Goal: Task Accomplishment & Management: Use online tool/utility

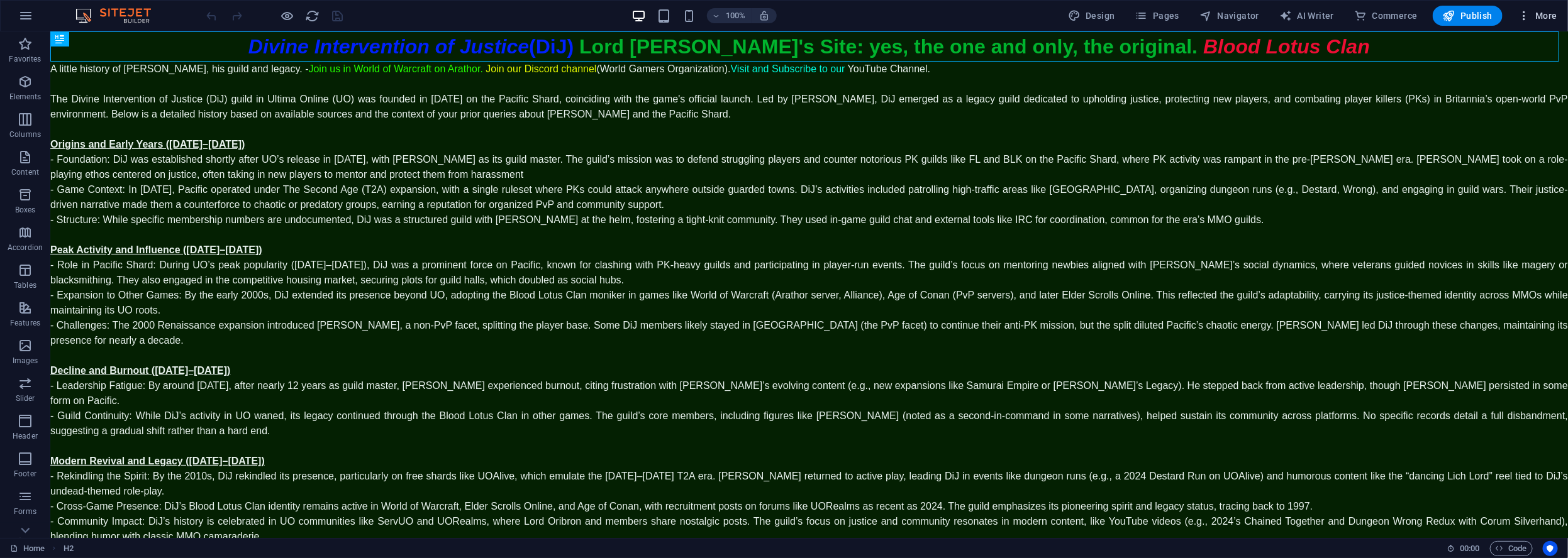
click at [1544, 18] on span "More" at bounding box center [1537, 16] width 39 height 12
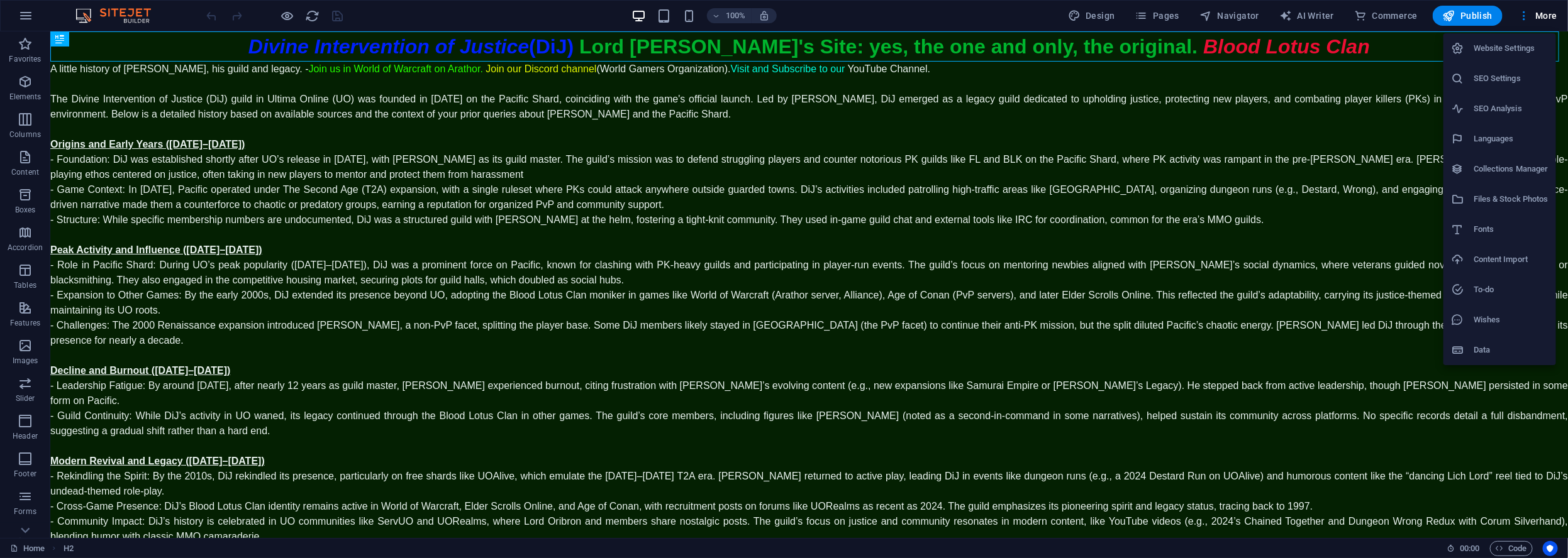
click at [1504, 51] on h6 "Website Settings" at bounding box center [1510, 48] width 75 height 15
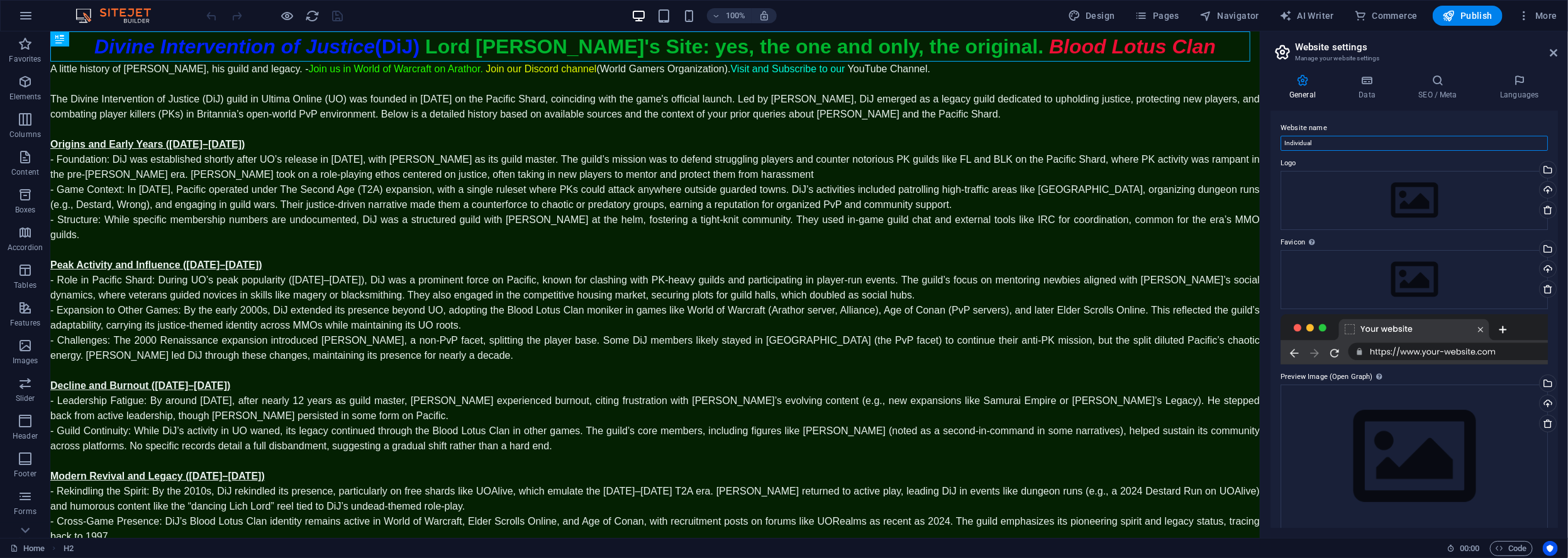
click at [1330, 143] on input "Individual" at bounding box center [1414, 143] width 267 height 15
type input "I"
type input "W"
click at [1284, 140] on input "WGO-DiJ-BLC" at bounding box center [1414, 143] width 267 height 15
type input "WGO-DiJ-BLC"
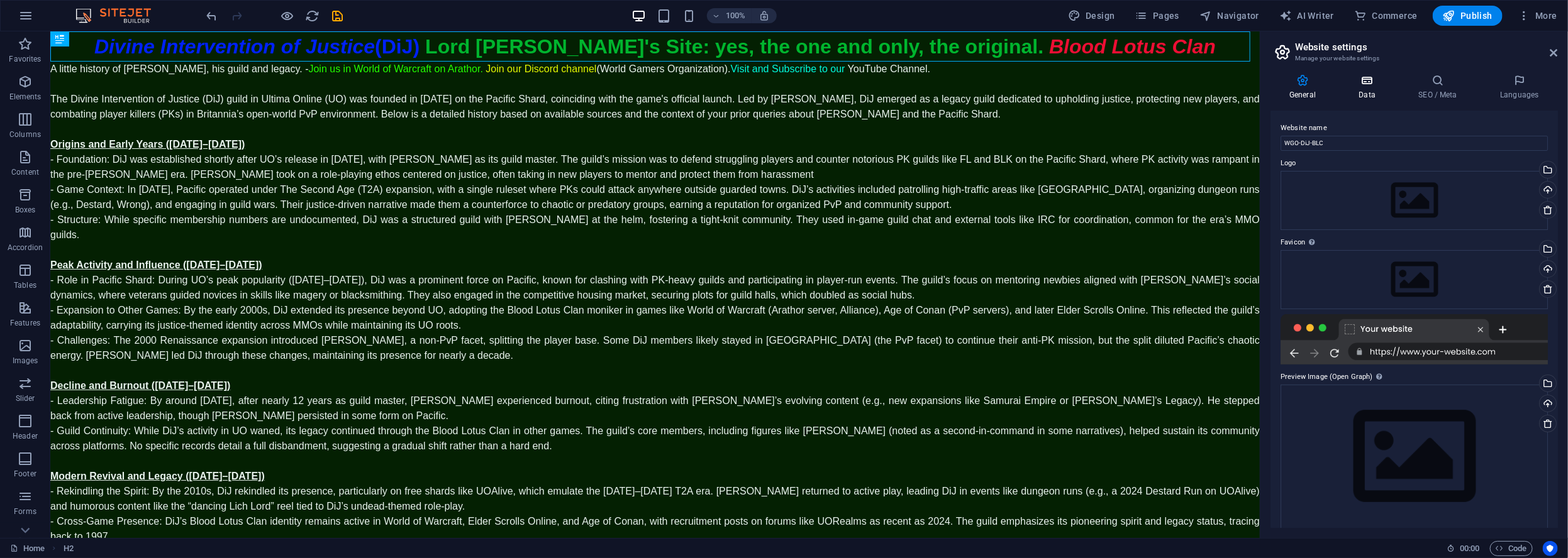
click at [1374, 86] on icon at bounding box center [1366, 80] width 55 height 12
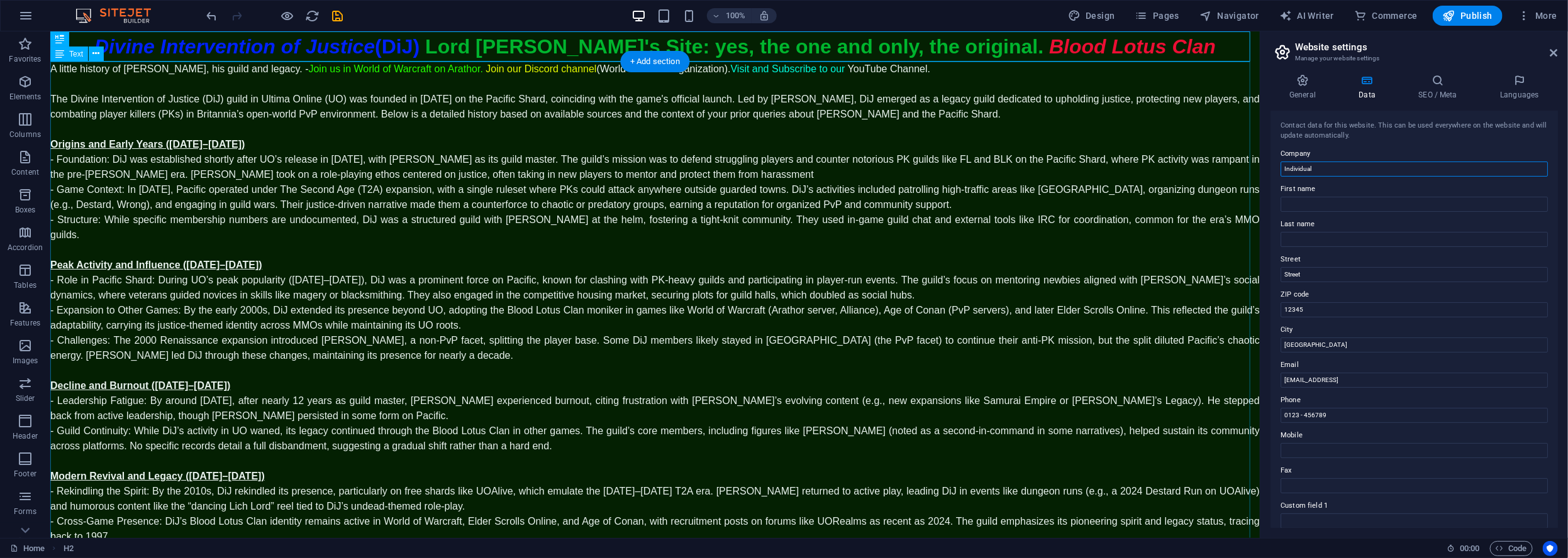
drag, startPoint x: 1364, startPoint y: 197, endPoint x: 1179, endPoint y: 206, distance: 185.2
click at [1327, 170] on input "Individual" at bounding box center [1414, 168] width 267 height 15
type input "I"
click at [1355, 313] on input "12345" at bounding box center [1414, 310] width 267 height 15
type input "1"
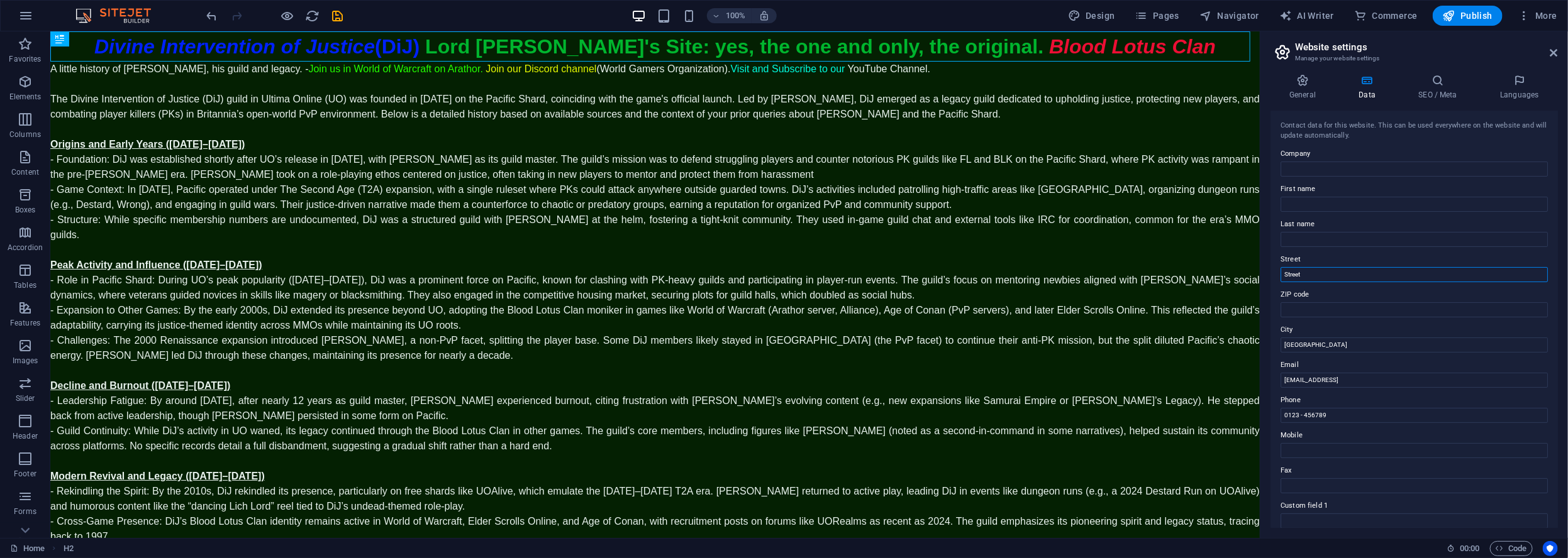
click at [1325, 278] on input "Street" at bounding box center [1414, 274] width 267 height 15
type input "S"
click at [1322, 344] on input "[GEOGRAPHIC_DATA]" at bounding box center [1414, 344] width 267 height 15
type input "B"
click at [1449, 380] on input "[EMAIL_ADDRESS]" at bounding box center [1414, 379] width 267 height 15
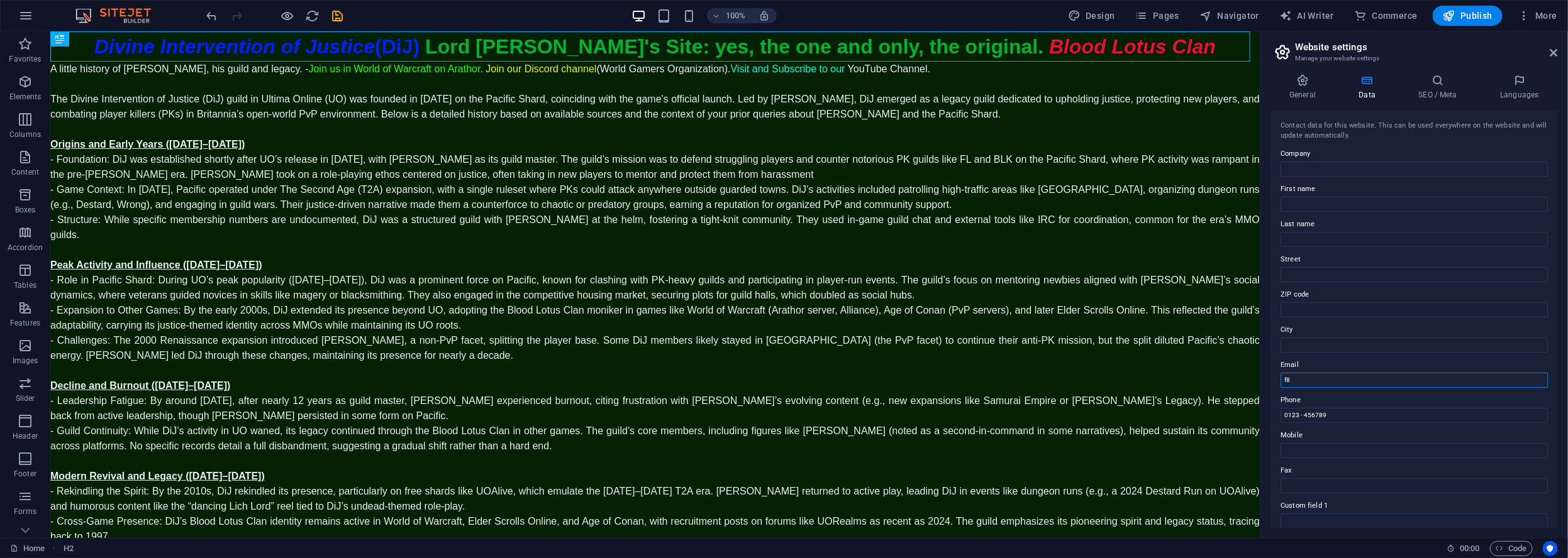
type input "f"
click at [1343, 415] on input "0123 - 456789" at bounding box center [1414, 415] width 267 height 15
type input "0"
click at [1301, 380] on input "Email" at bounding box center [1414, 379] width 267 height 15
type input "o"
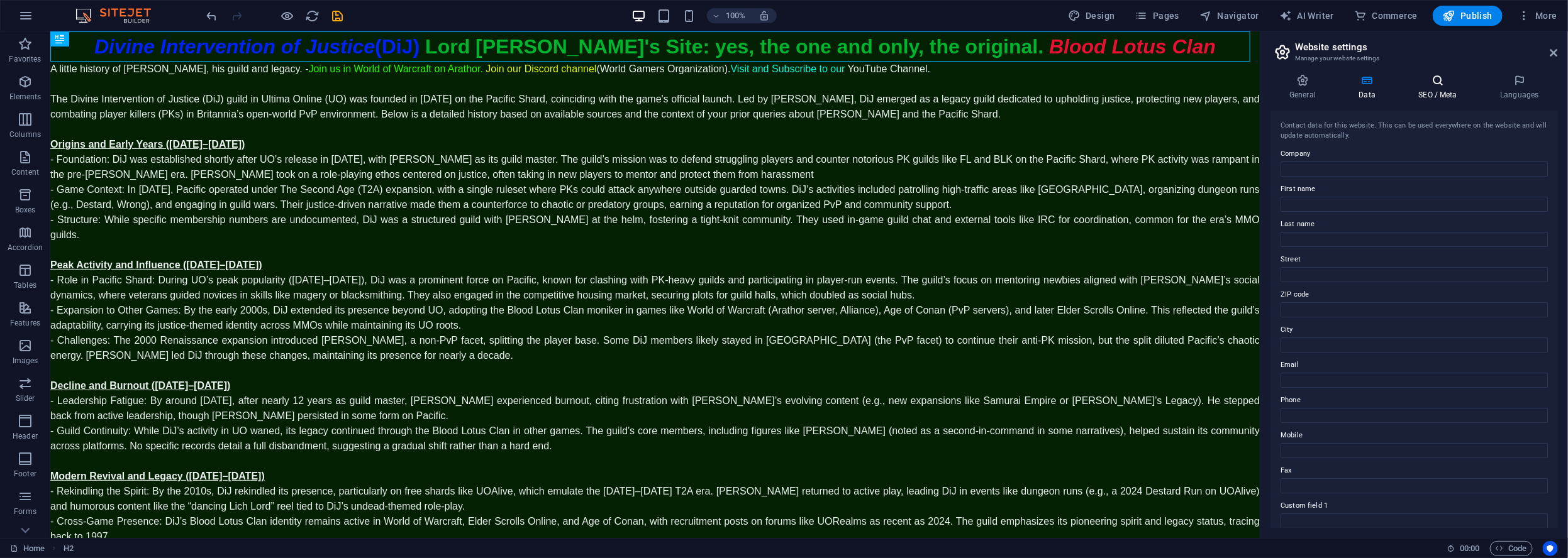
click at [1434, 85] on icon at bounding box center [1437, 80] width 77 height 12
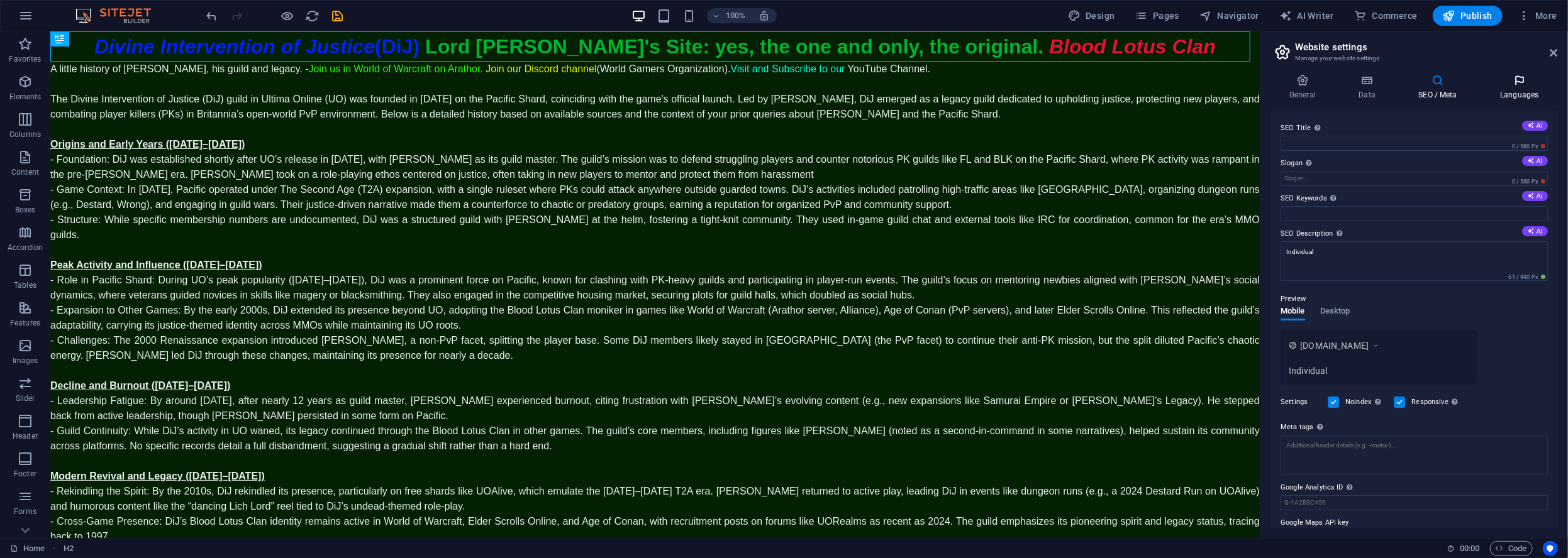
click at [1527, 96] on h4 "Languages" at bounding box center [1519, 87] width 77 height 26
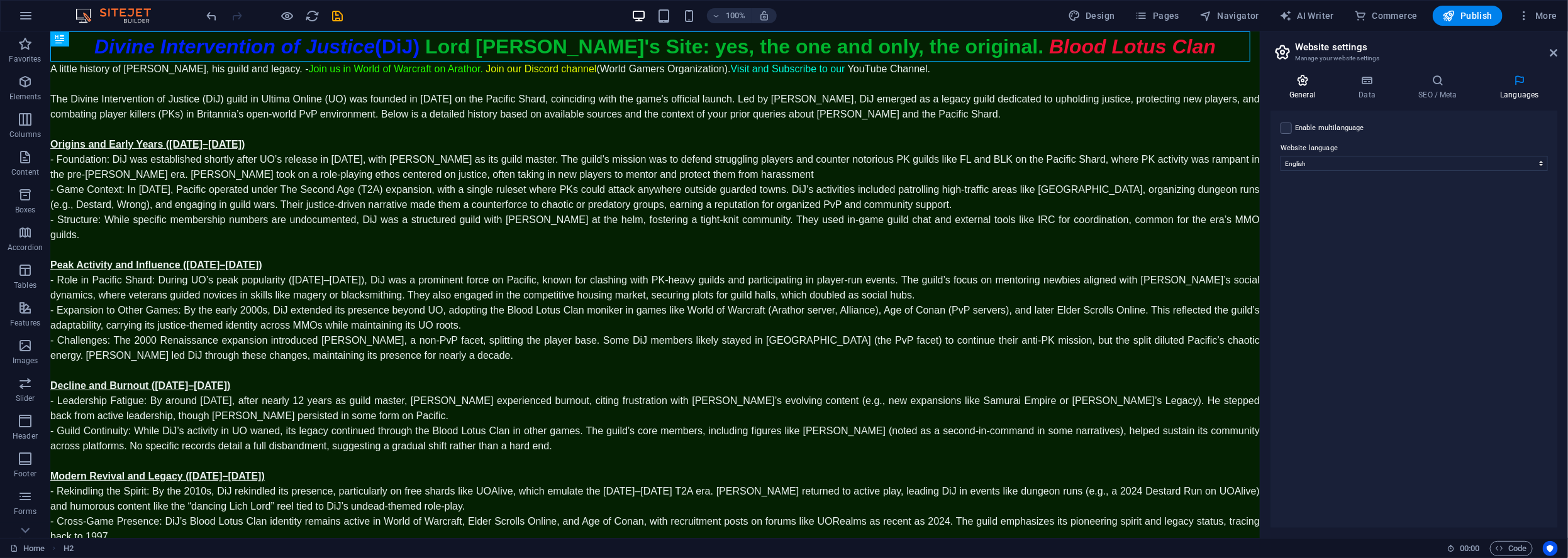
click at [1309, 93] on h4 "General" at bounding box center [1304, 87] width 69 height 26
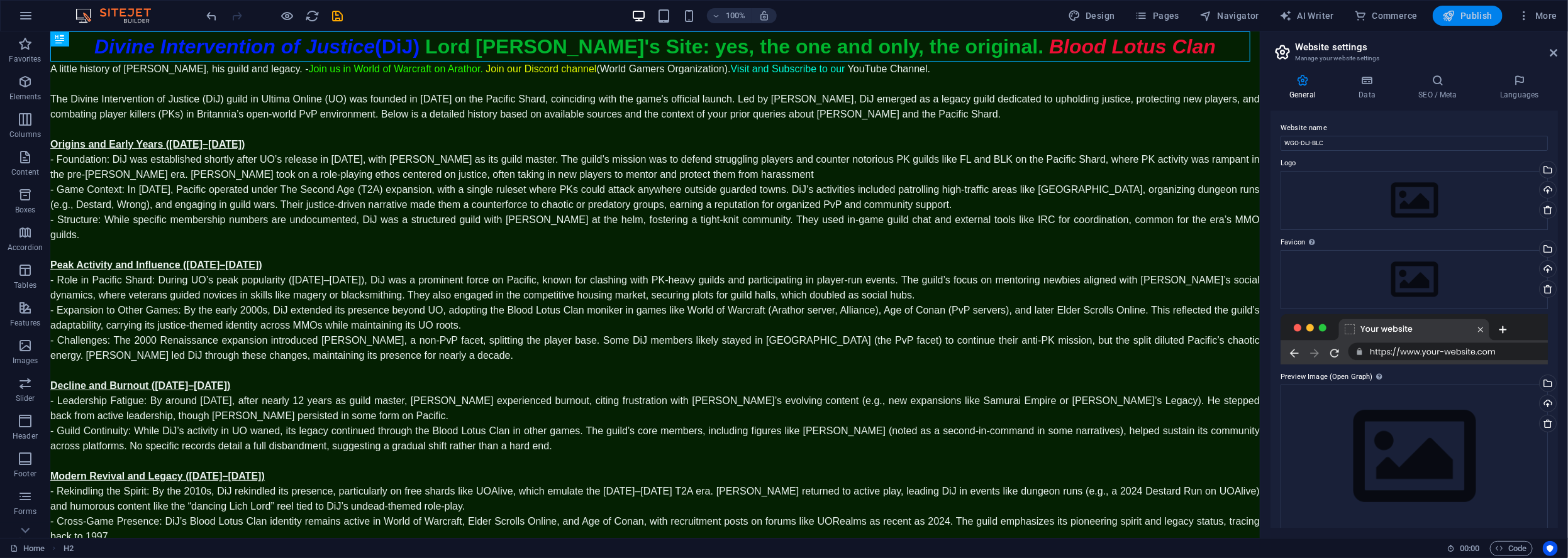
click at [1471, 17] on span "Publish" at bounding box center [1467, 16] width 50 height 12
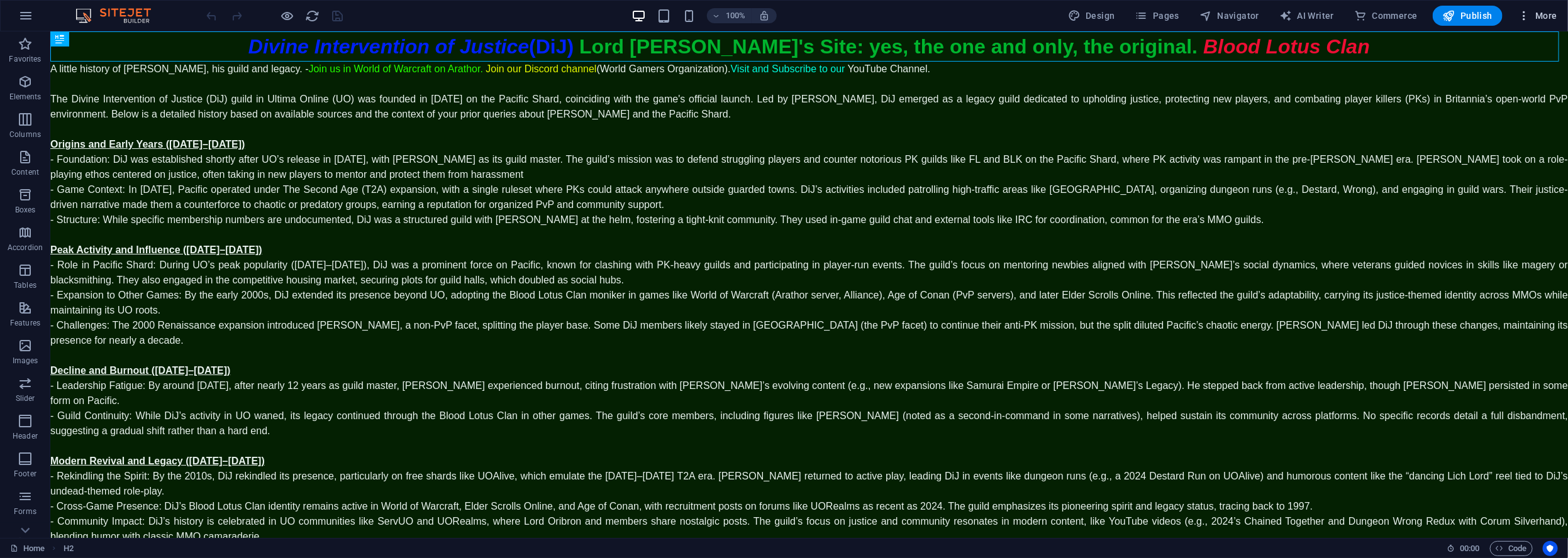
click at [1552, 17] on span "More" at bounding box center [1537, 16] width 39 height 12
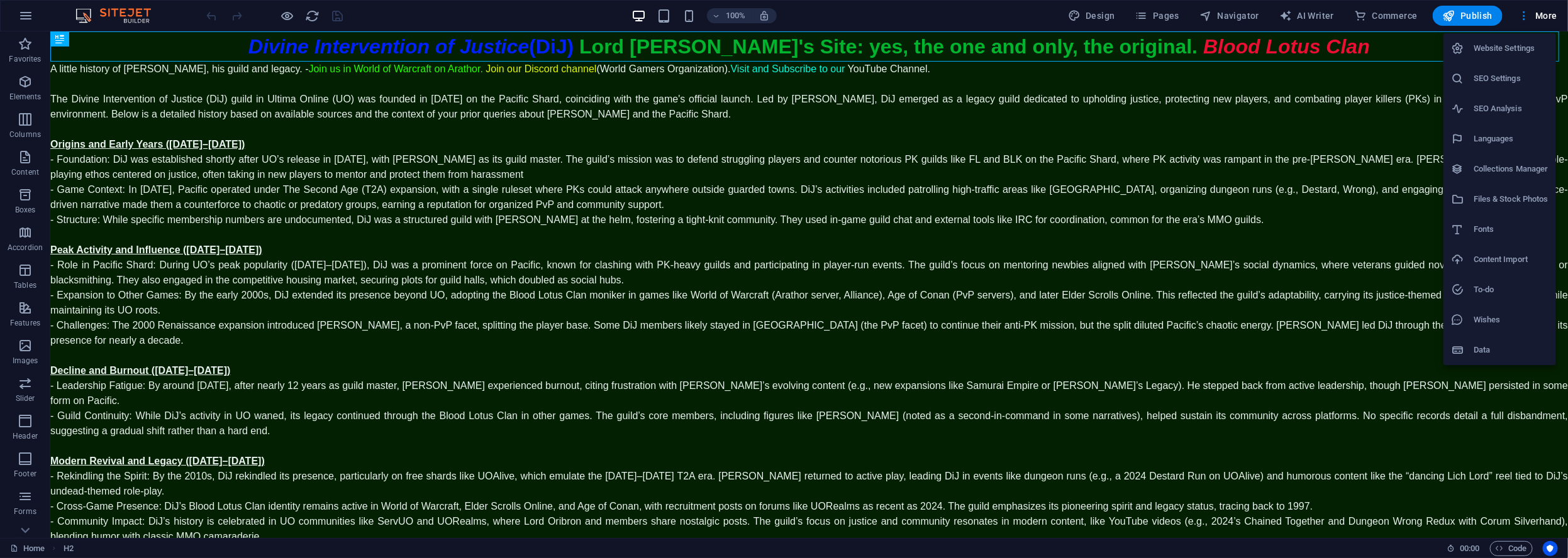
click at [1554, 17] on div at bounding box center [784, 279] width 1568 height 558
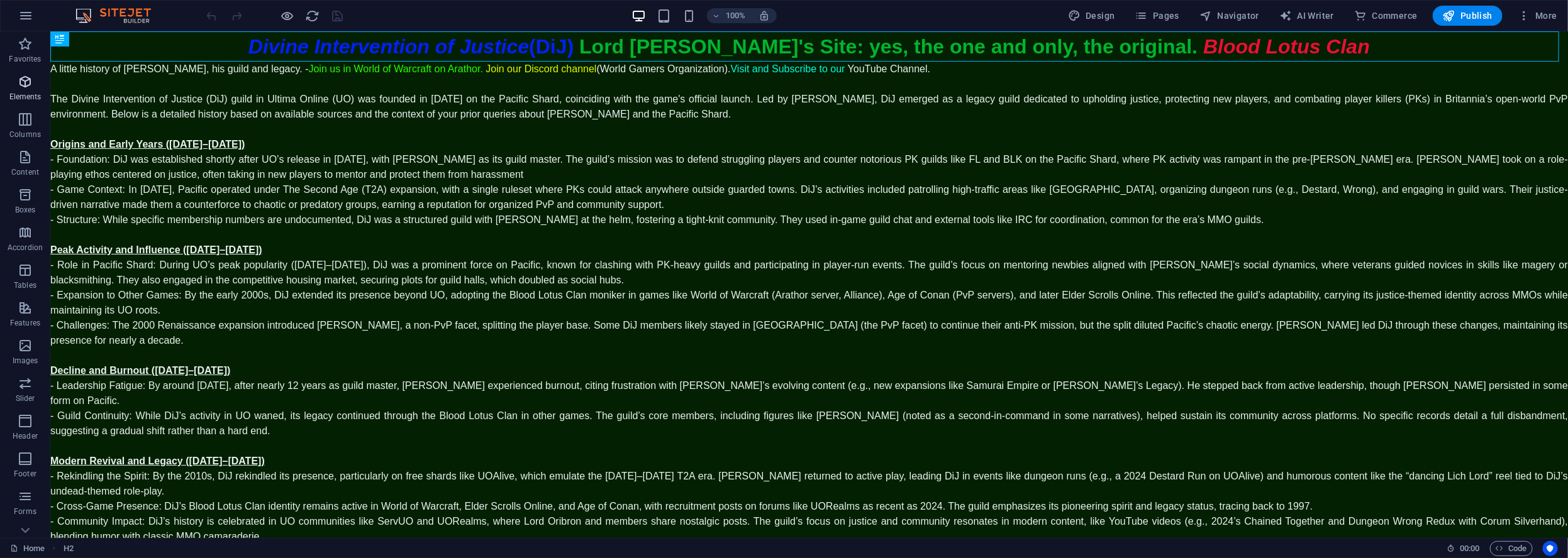
click at [22, 85] on icon "button" at bounding box center [24, 81] width 15 height 15
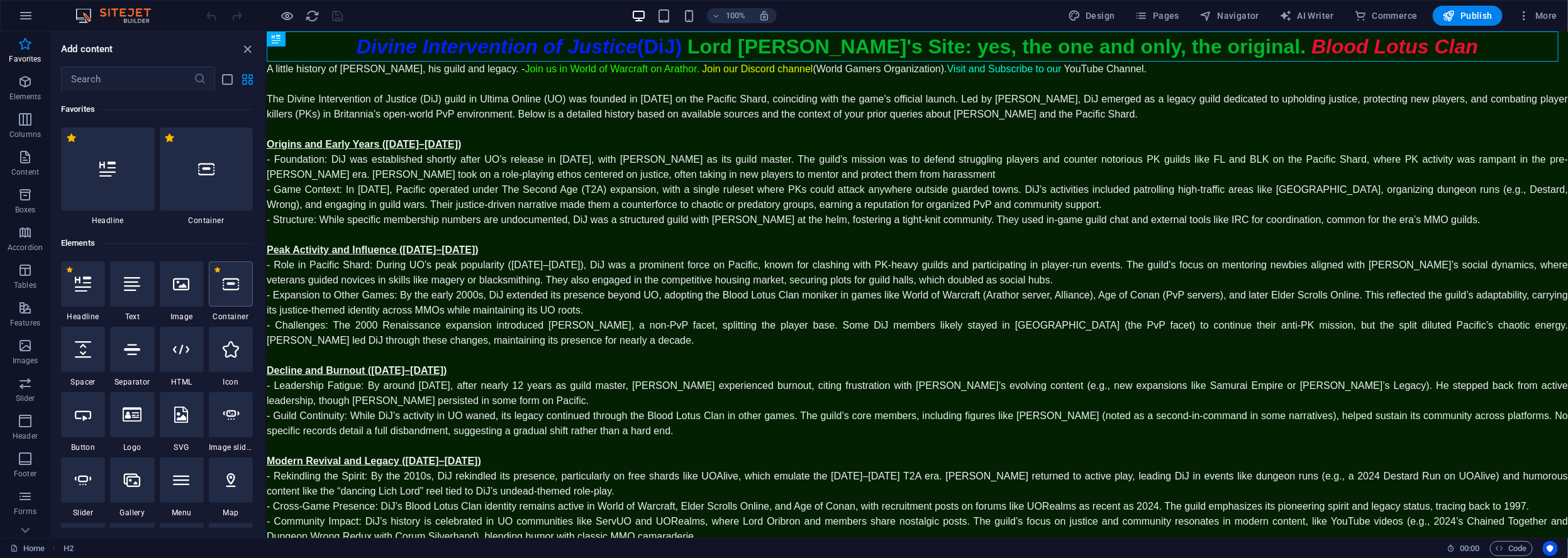
click at [224, 294] on div at bounding box center [230, 284] width 44 height 45
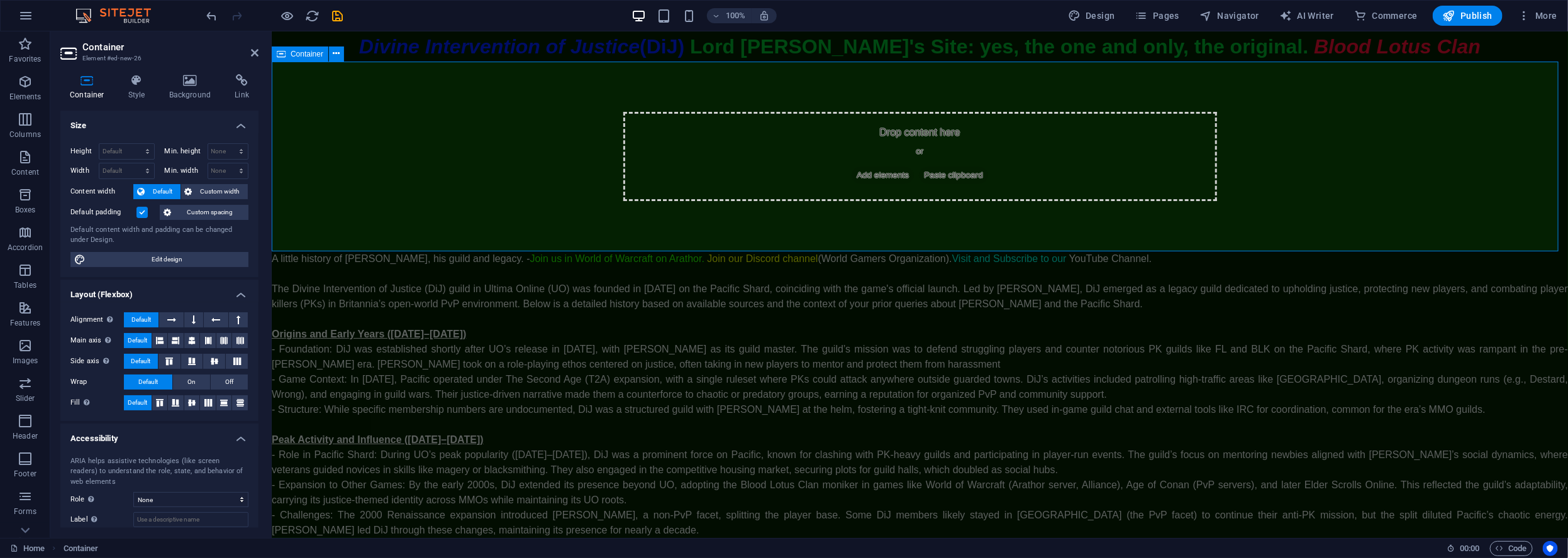
click at [877, 174] on span "Add elements" at bounding box center [881, 174] width 62 height 17
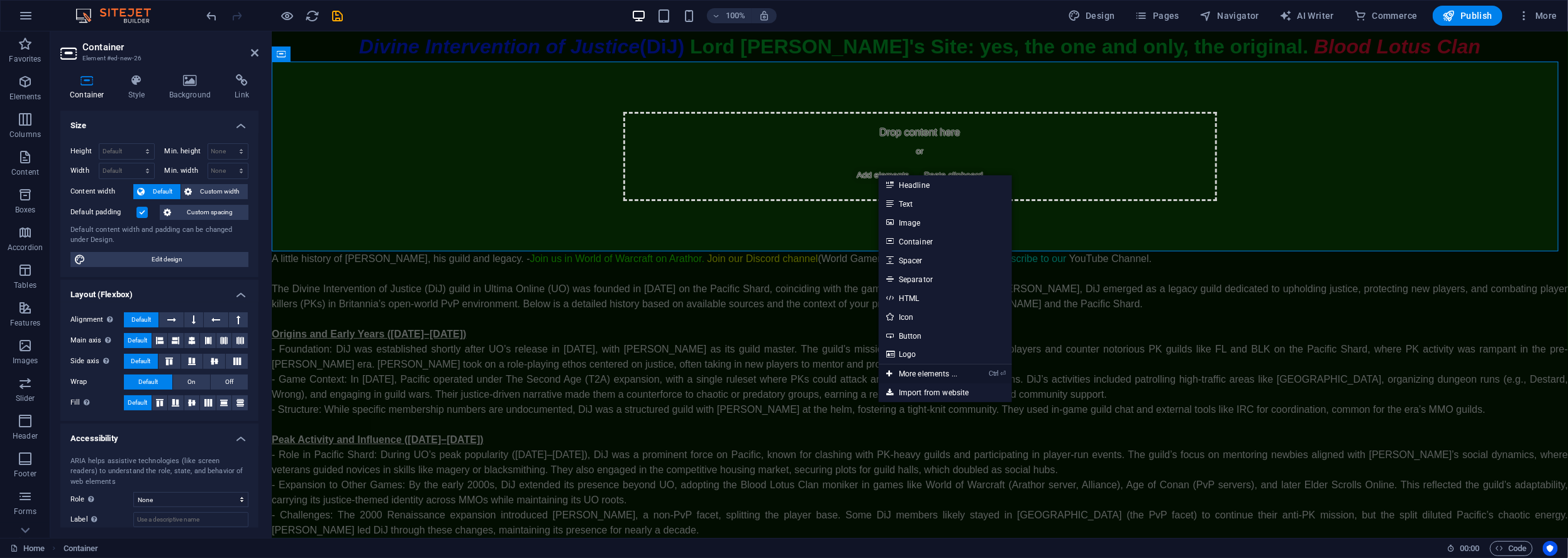
click at [928, 367] on link "Ctrl ⏎ More elements ..." at bounding box center [921, 374] width 86 height 19
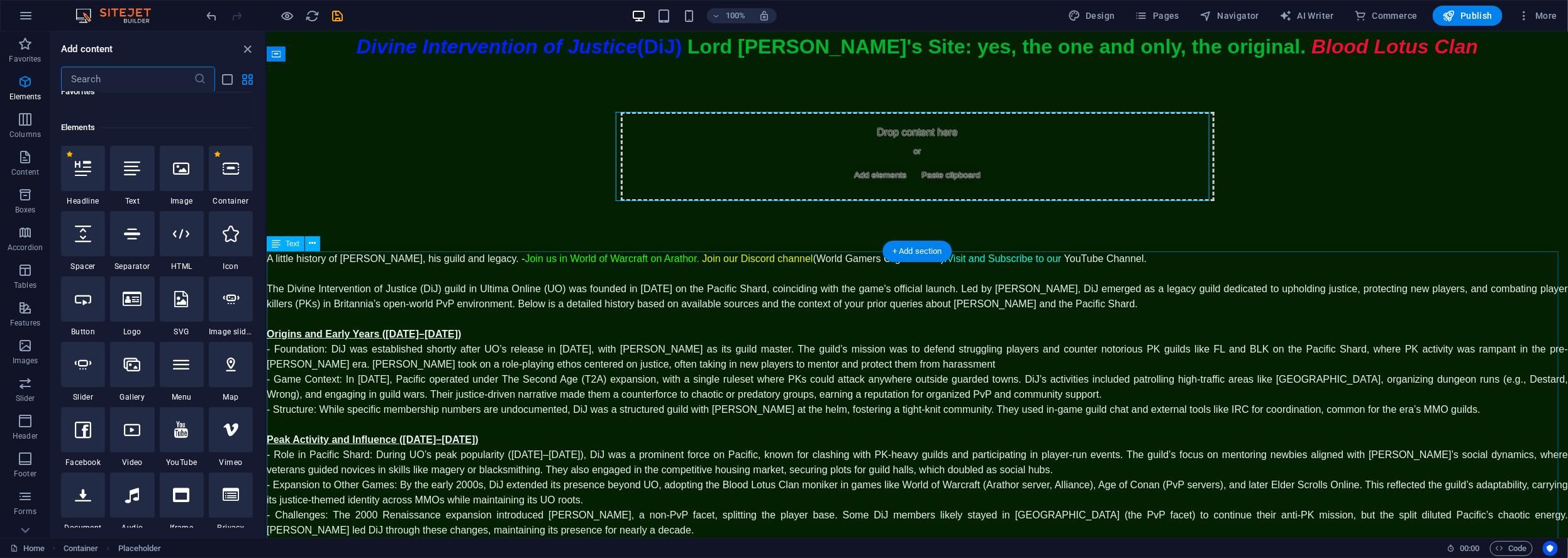
scroll to position [133, 0]
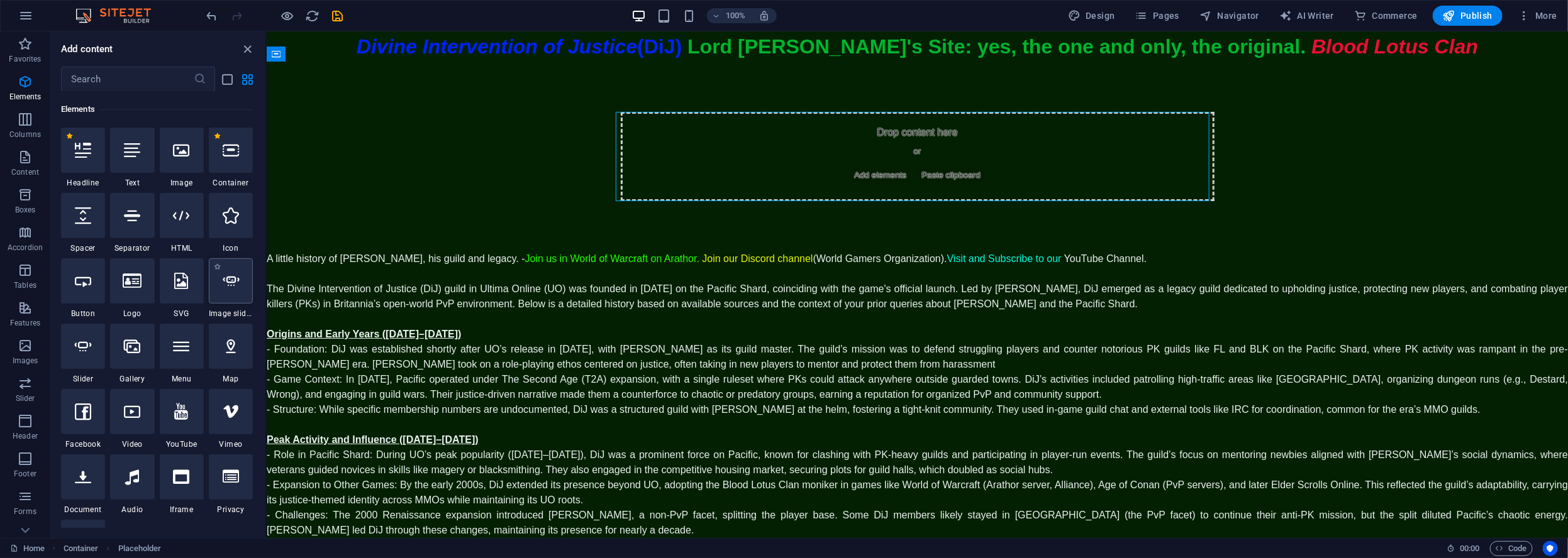
click at [237, 283] on icon at bounding box center [230, 281] width 17 height 17
select select "ms"
select select "s"
select select "progressive"
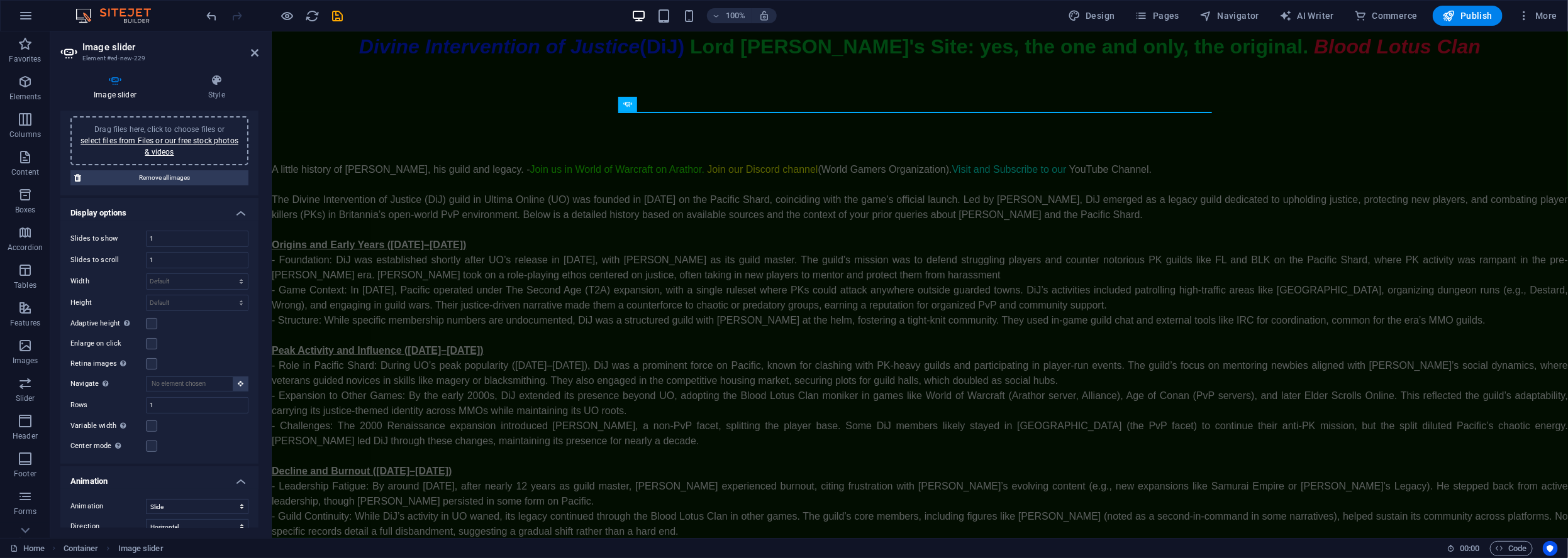
scroll to position [0, 0]
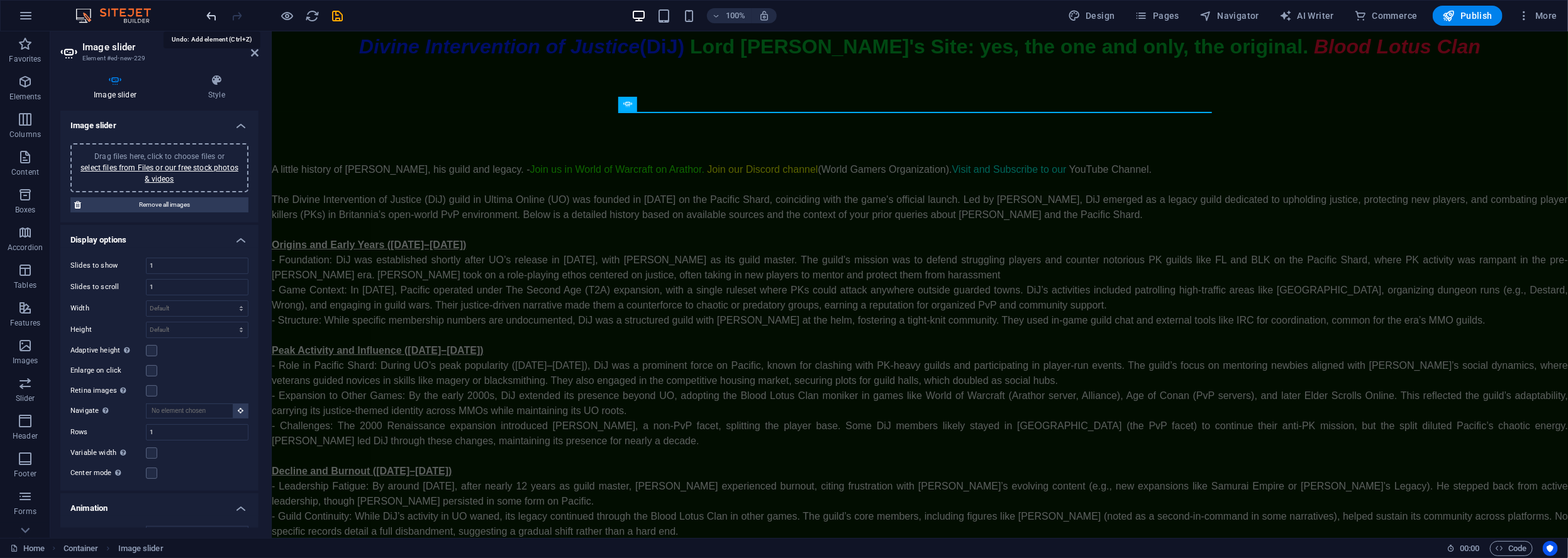
click at [210, 18] on icon "undo" at bounding box center [212, 16] width 15 height 15
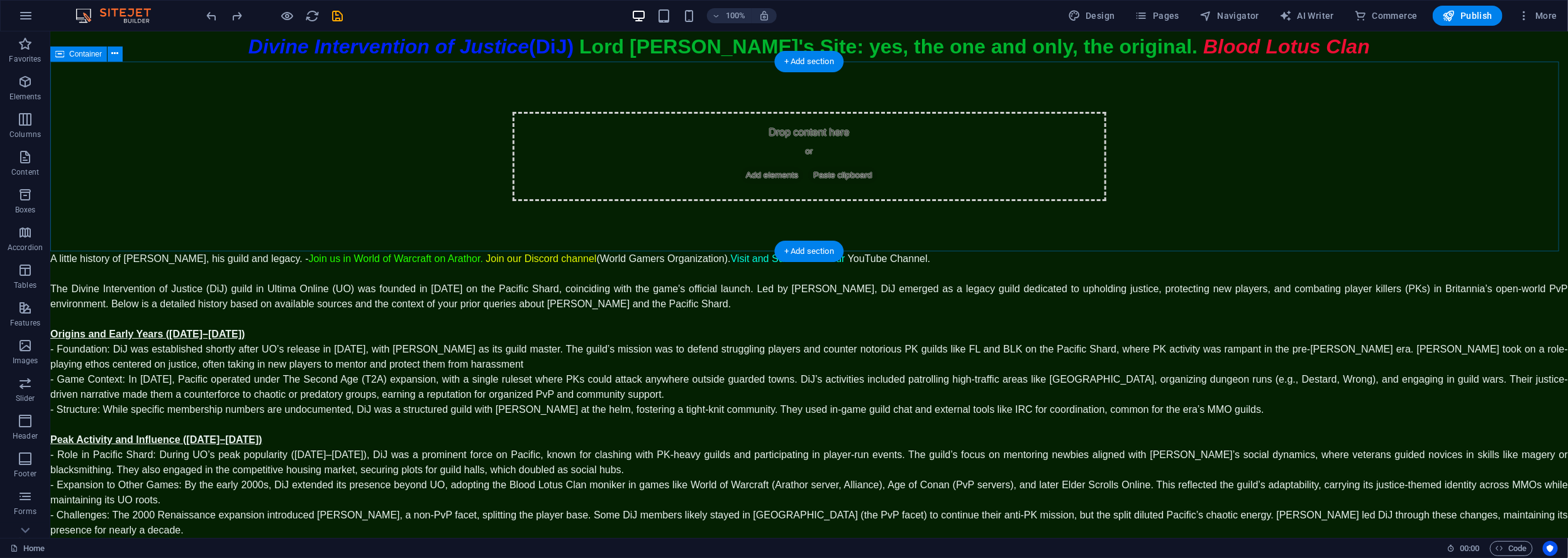
click at [753, 174] on span "Add elements" at bounding box center [770, 174] width 62 height 17
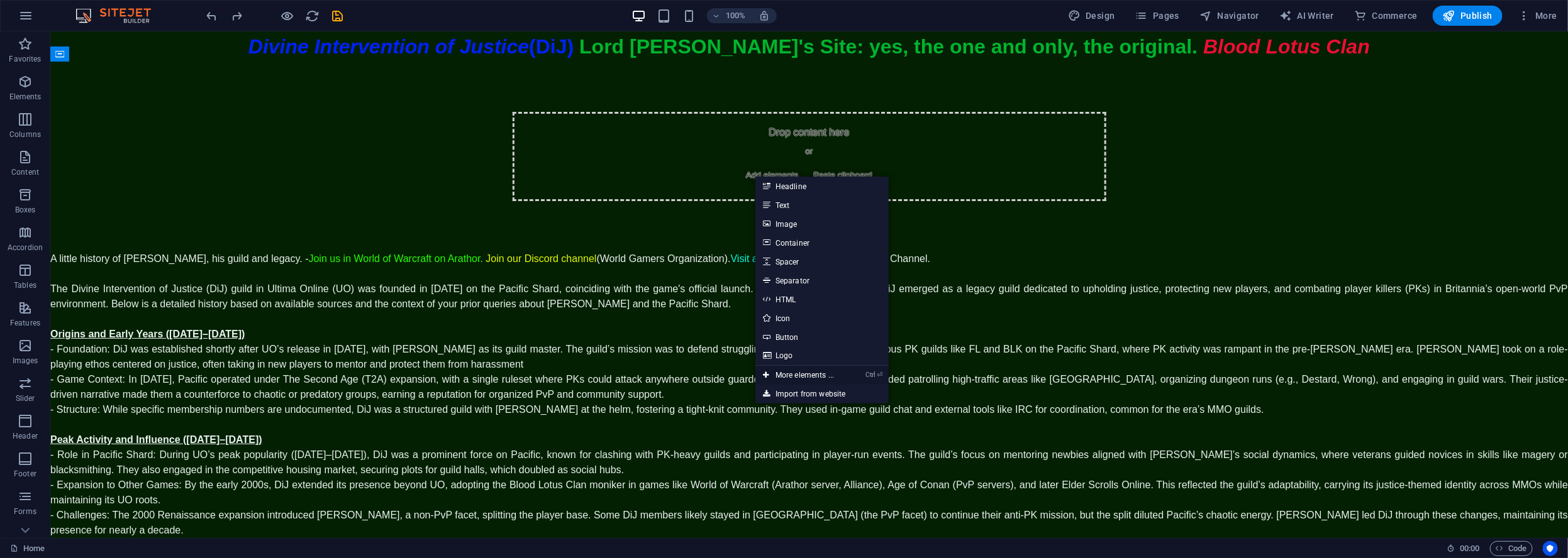
click at [823, 377] on link "Ctrl ⏎ More elements ..." at bounding box center [798, 375] width 86 height 19
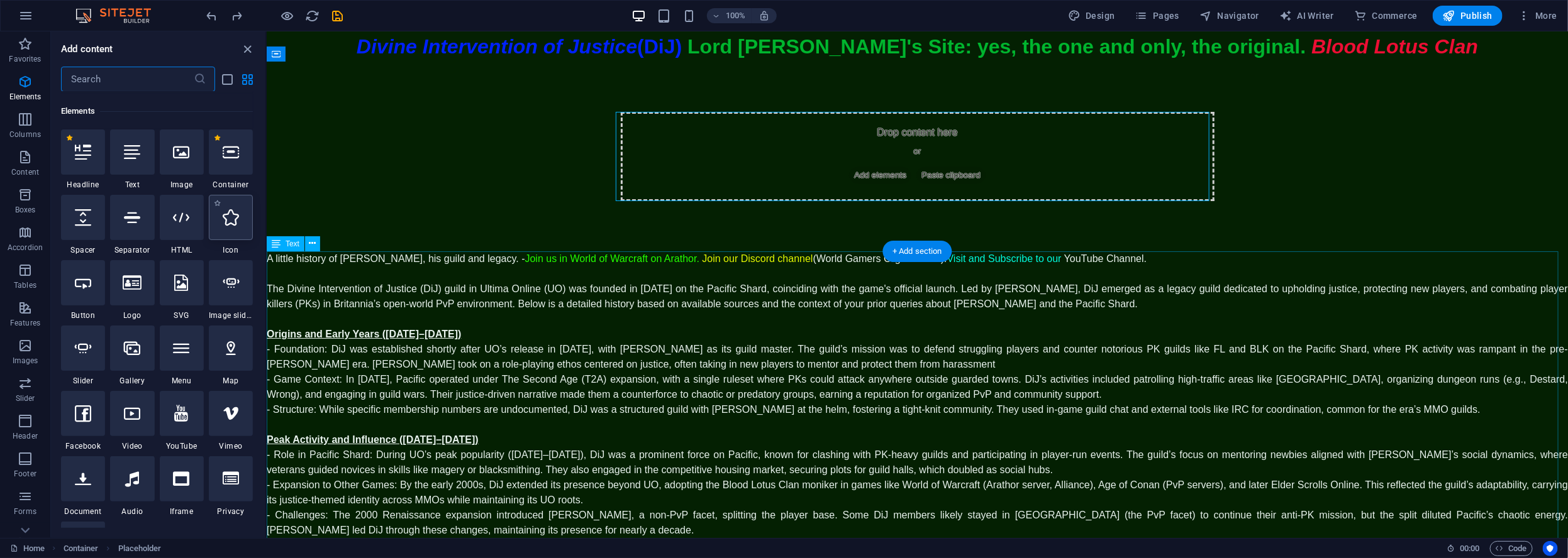
scroll to position [133, 0]
click at [190, 412] on div at bounding box center [181, 412] width 44 height 45
select select "ar16_9"
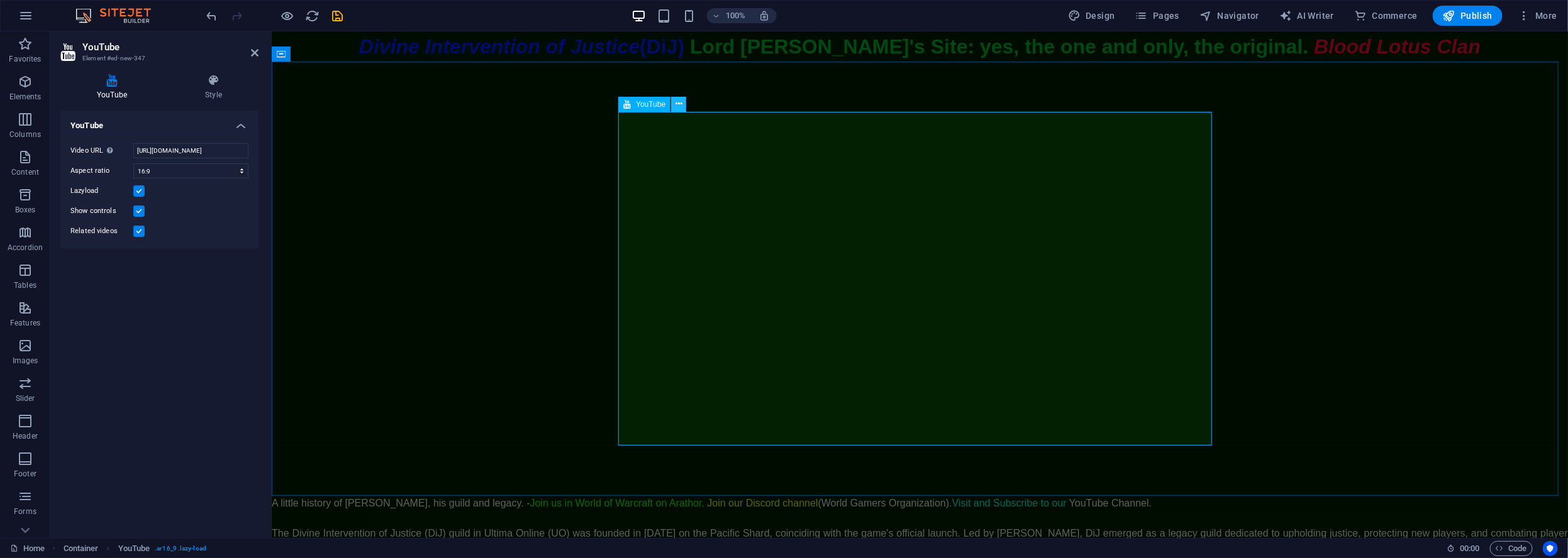
click at [683, 105] on button at bounding box center [678, 104] width 15 height 15
click at [681, 104] on icon at bounding box center [679, 104] width 7 height 13
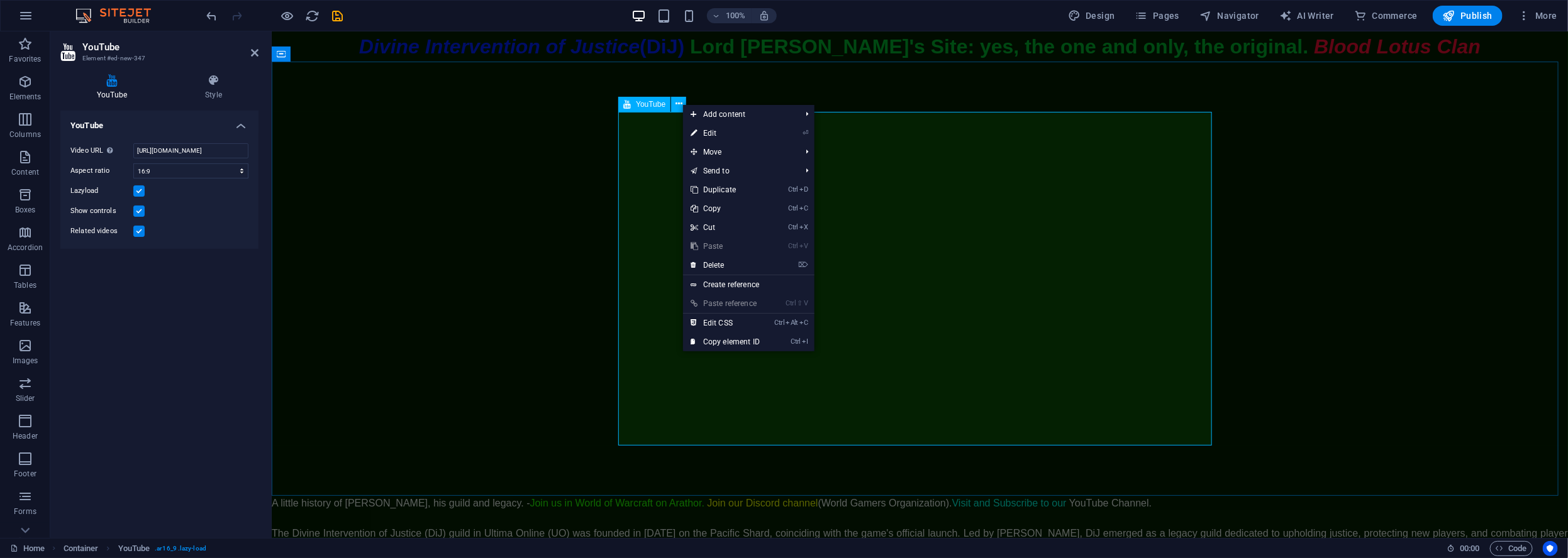
click at [654, 150] on div at bounding box center [919, 278] width 593 height 334
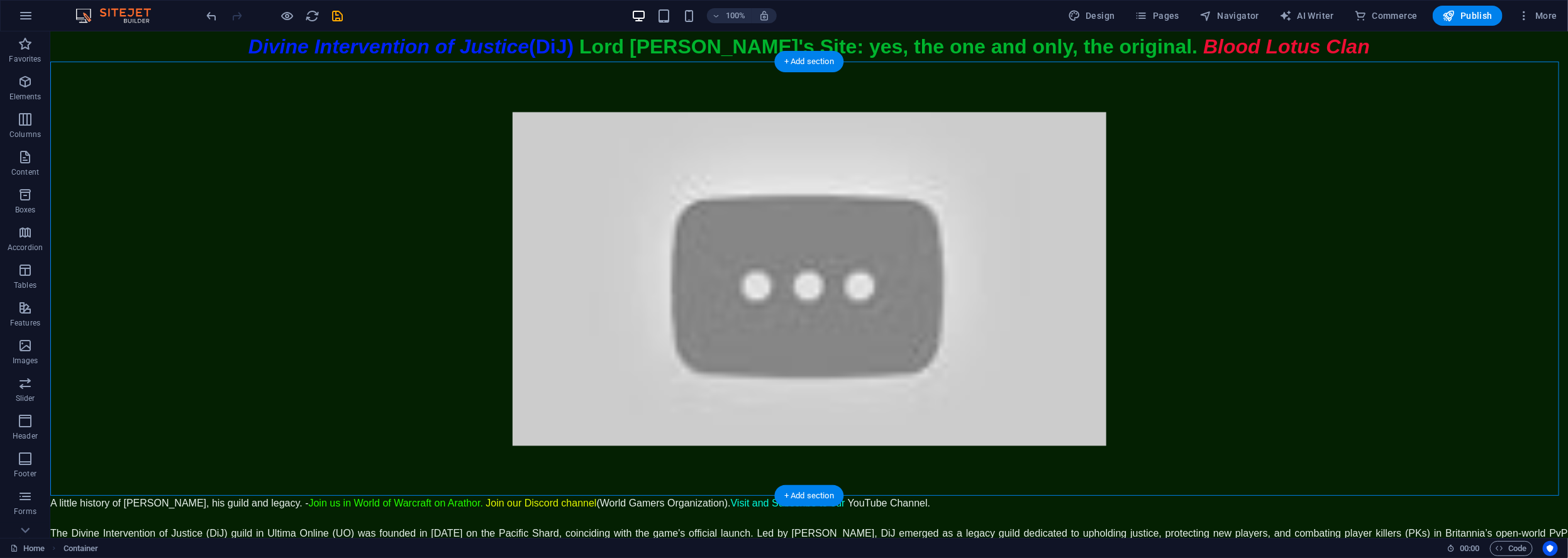
drag, startPoint x: 332, startPoint y: 86, endPoint x: 337, endPoint y: 116, distance: 30.4
click at [210, 19] on icon "undo" at bounding box center [212, 16] width 15 height 15
